Goal: Task Accomplishment & Management: Manage account settings

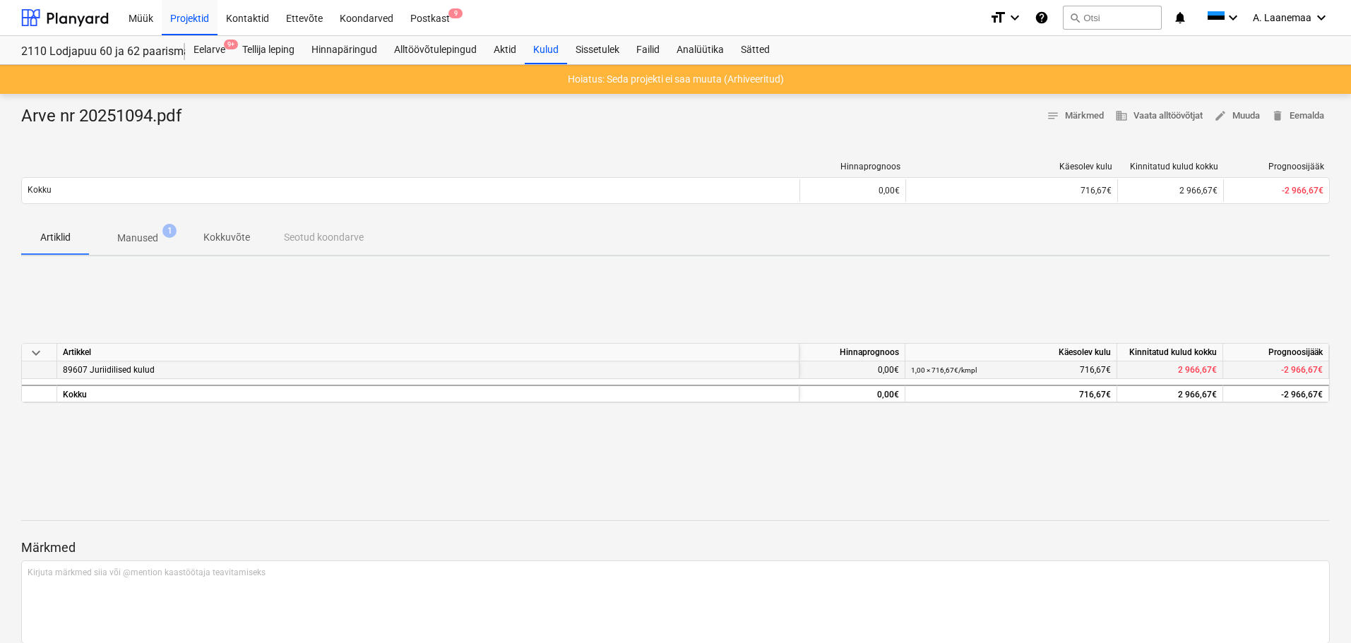
click at [1015, 373] on div "1,00 × 716,67€ / kmpl 716,67€" at bounding box center [1011, 371] width 200 height 18
click at [1012, 373] on div "1,00 × 716,67€ / kmpl 716,67€" at bounding box center [1011, 371] width 200 height 18
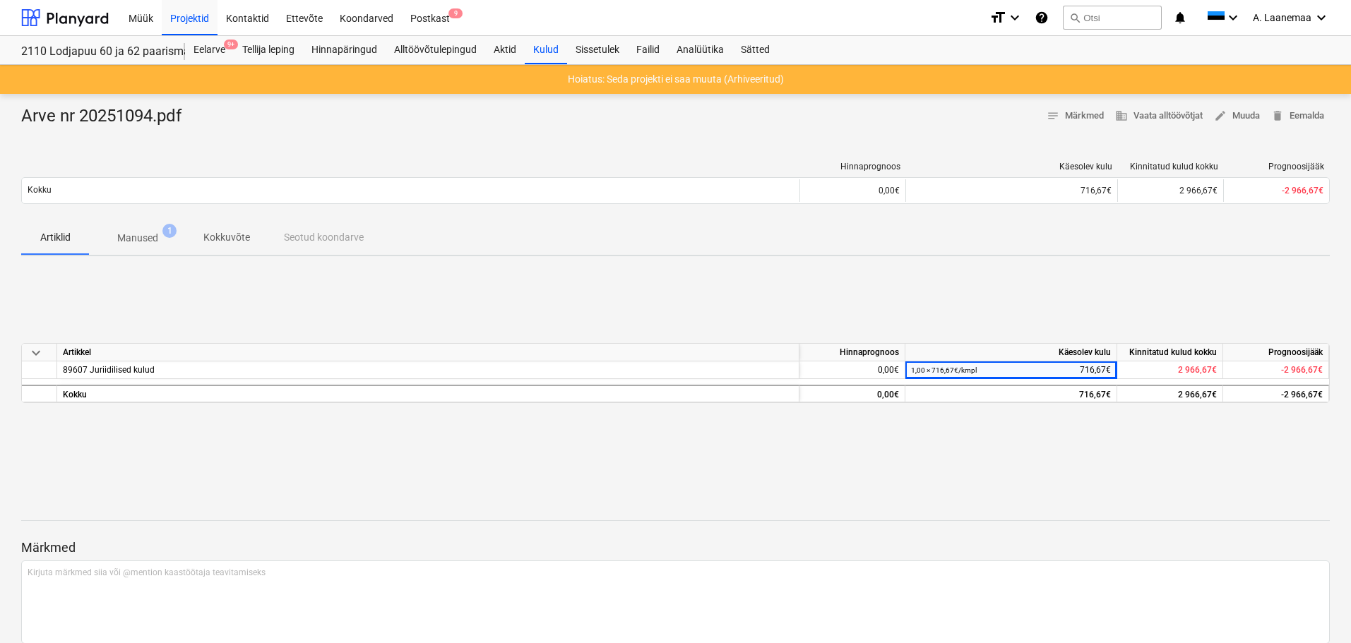
click at [147, 238] on p "Manused" at bounding box center [137, 238] width 41 height 15
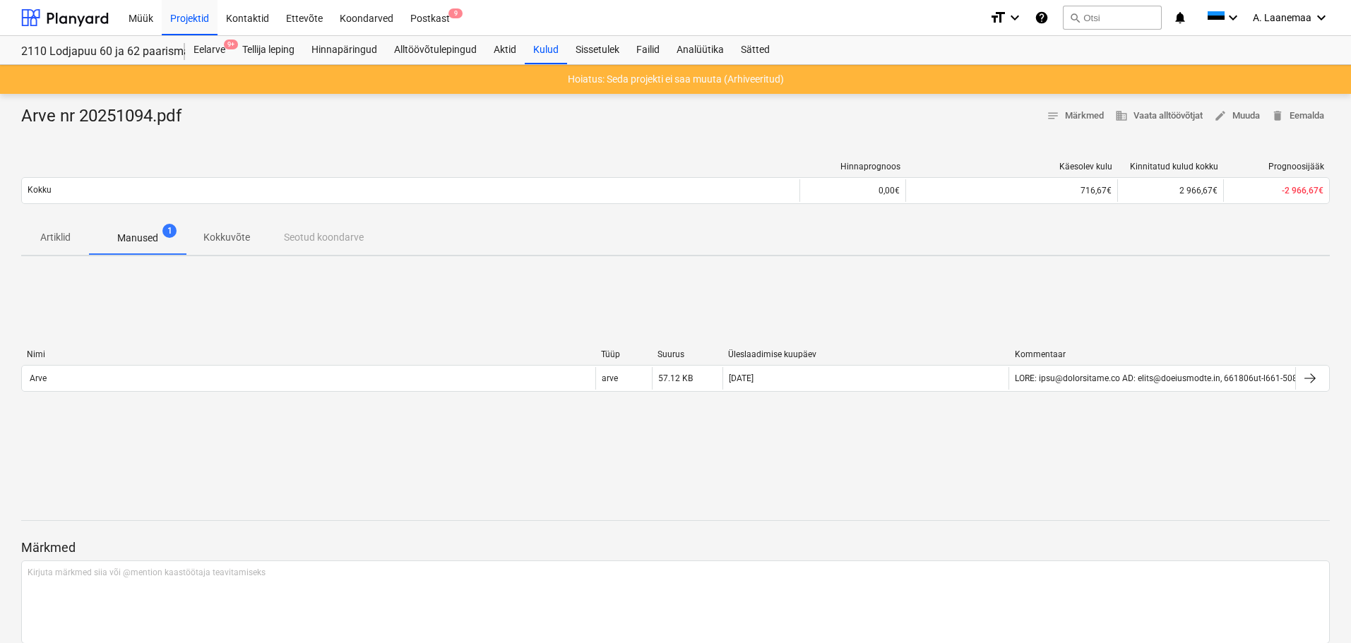
click at [145, 245] on p "Manused" at bounding box center [137, 238] width 41 height 15
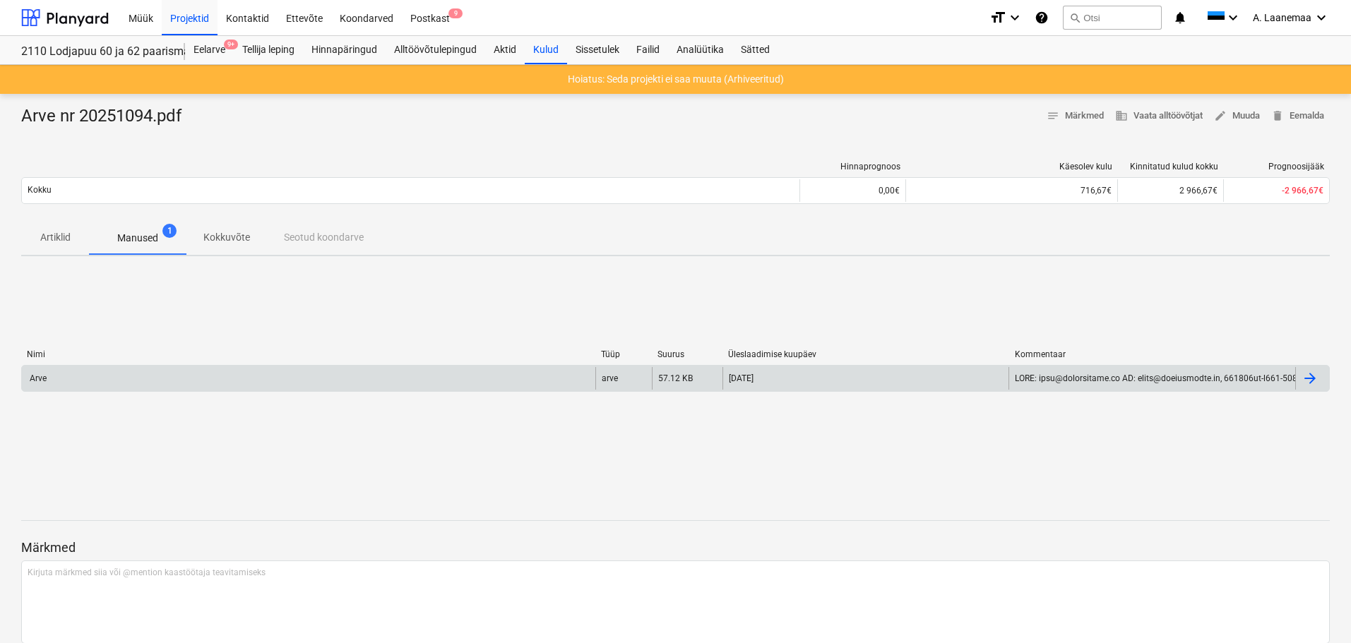
click at [28, 376] on div "Arve" at bounding box center [37, 379] width 19 height 10
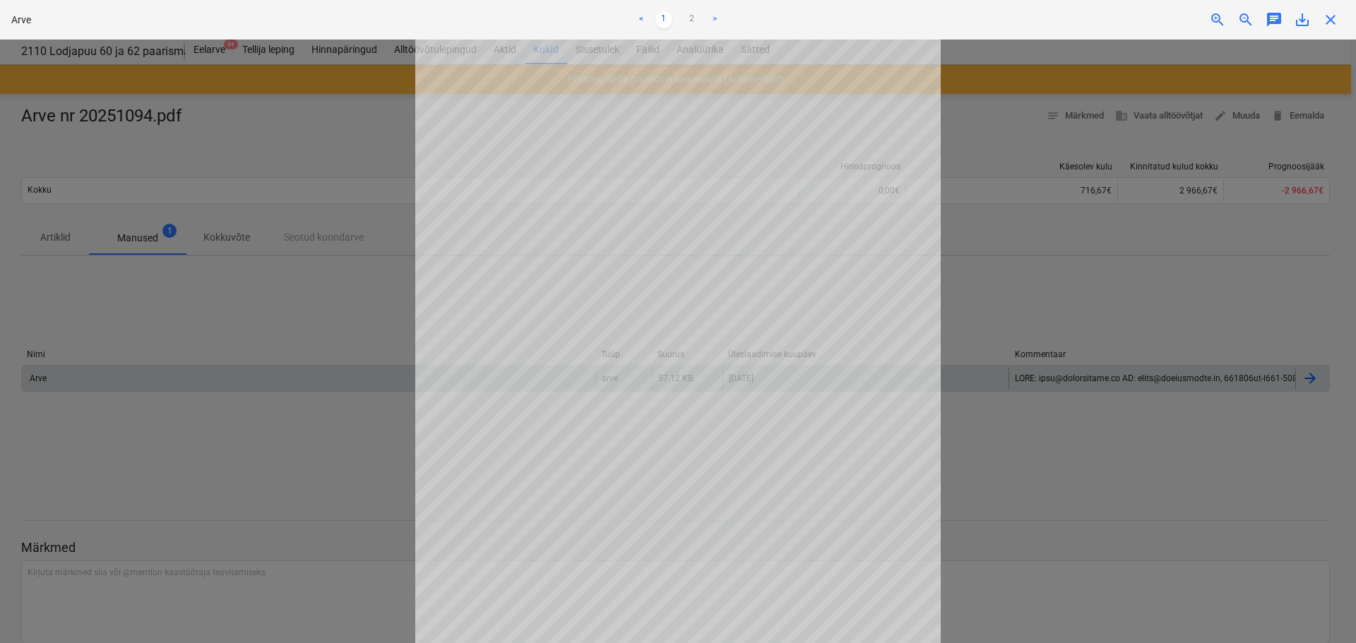
click at [1299, 30] on div "Arve < 1 2 > zoom_in zoom_out chat 0 save_alt close" at bounding box center [678, 20] width 1356 height 40
click at [1304, 18] on span "save_alt" at bounding box center [1302, 19] width 17 height 17
